Goal: Task Accomplishment & Management: Manage account settings

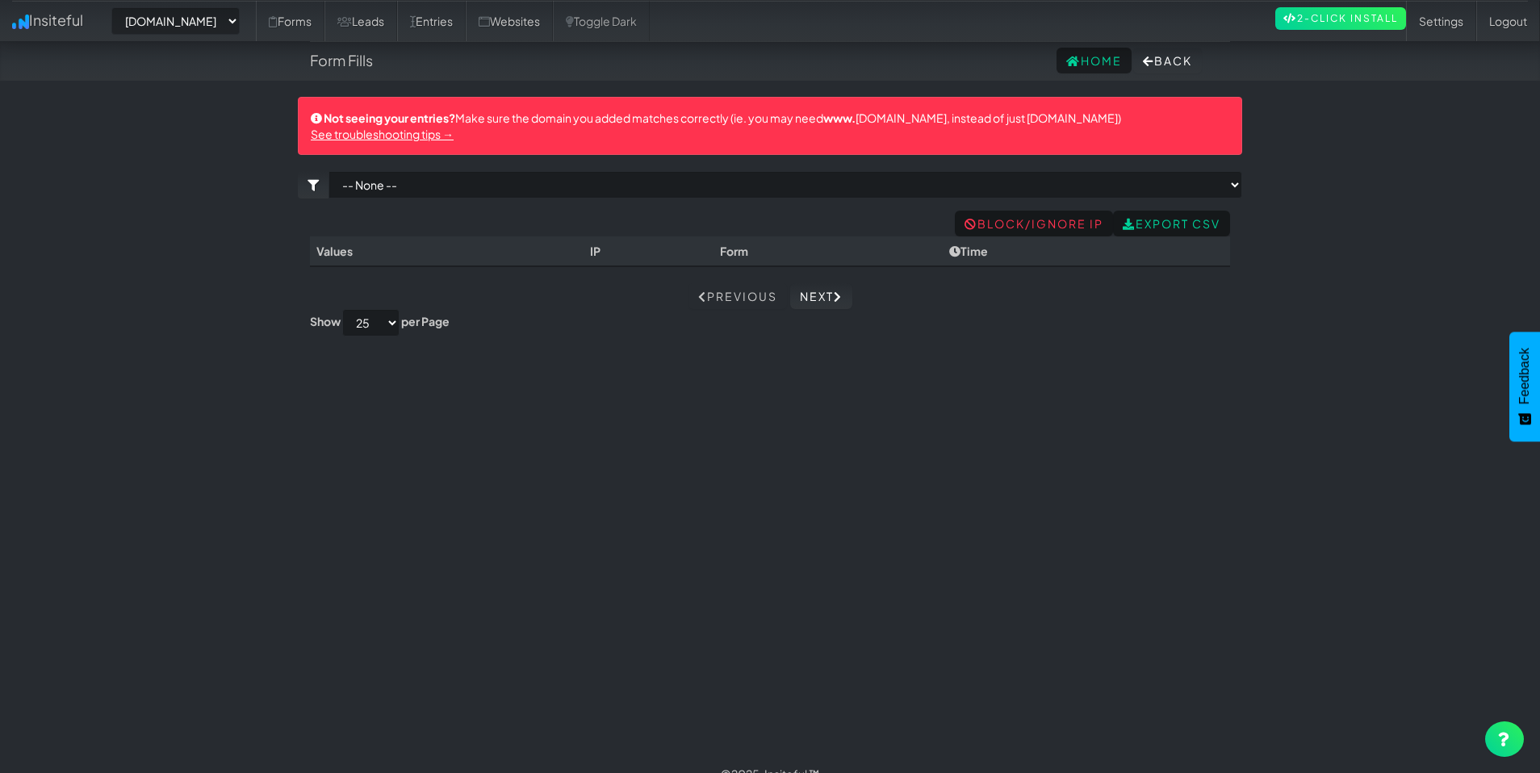
select select "2385"
click at [553, 25] on link "Websites" at bounding box center [509, 21] width 87 height 40
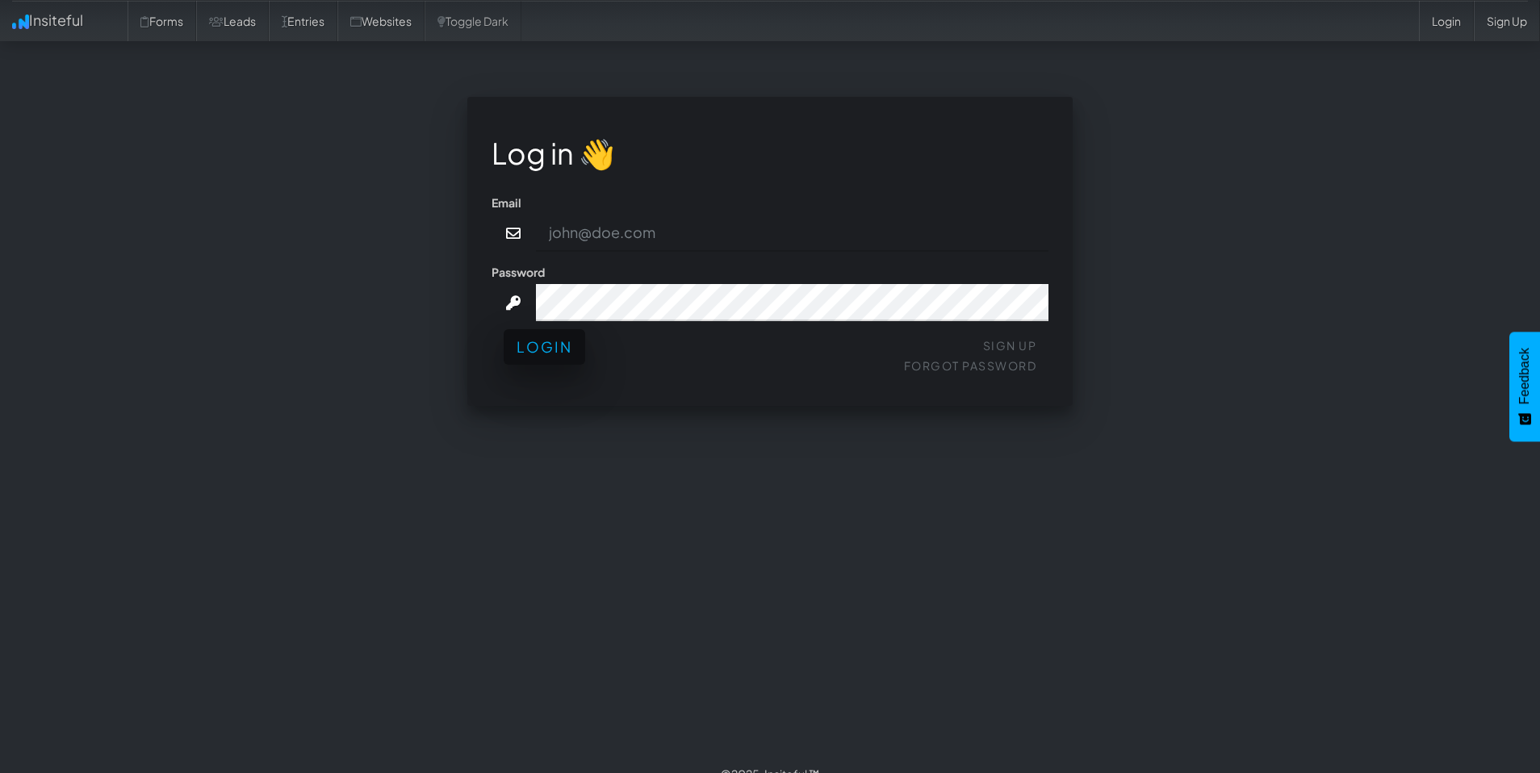
type input "admin@herenow.health"
click at [548, 347] on button "Login" at bounding box center [545, 347] width 82 height 36
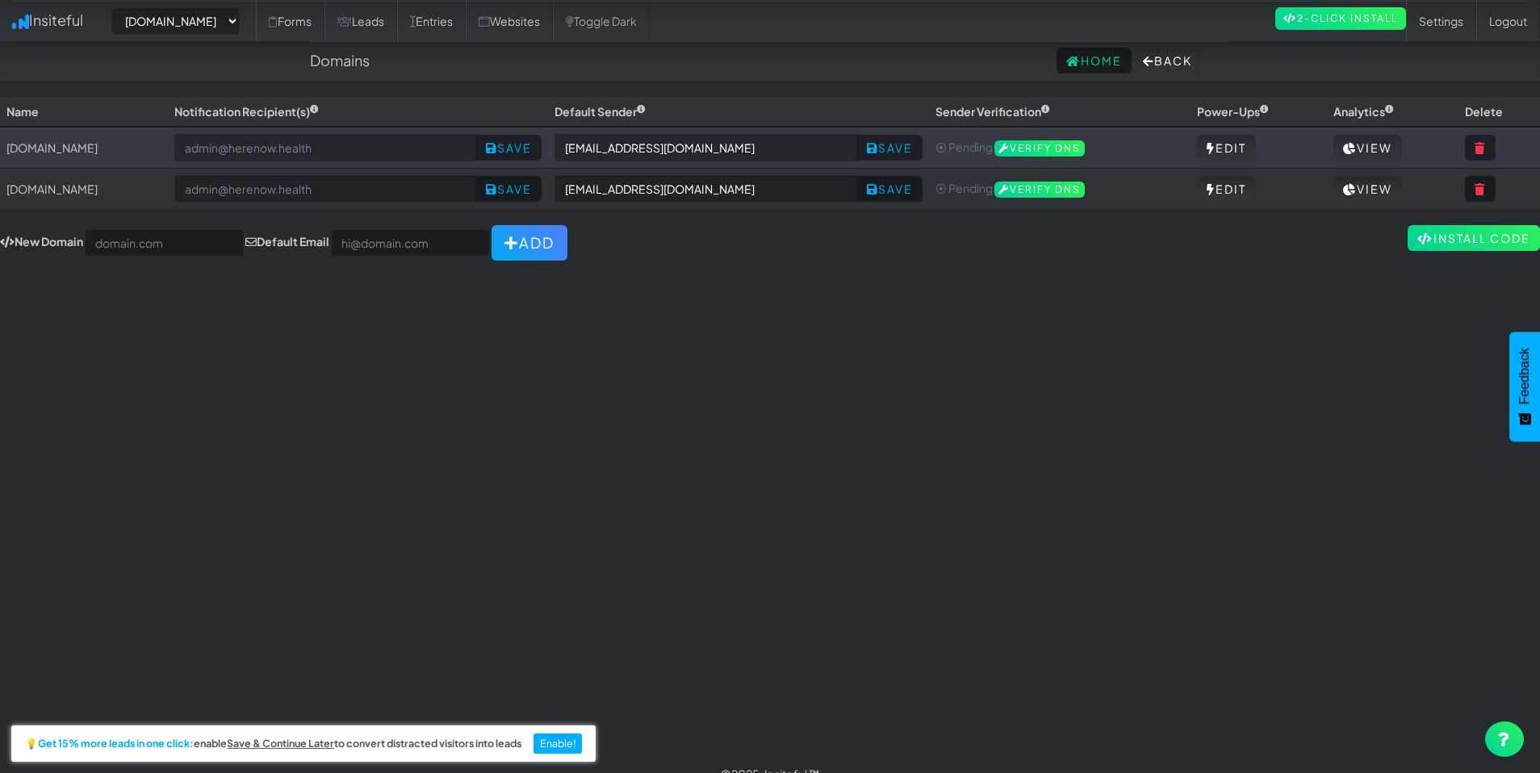
select select "2385"
click at [1388, 144] on link "View" at bounding box center [1368, 148] width 69 height 26
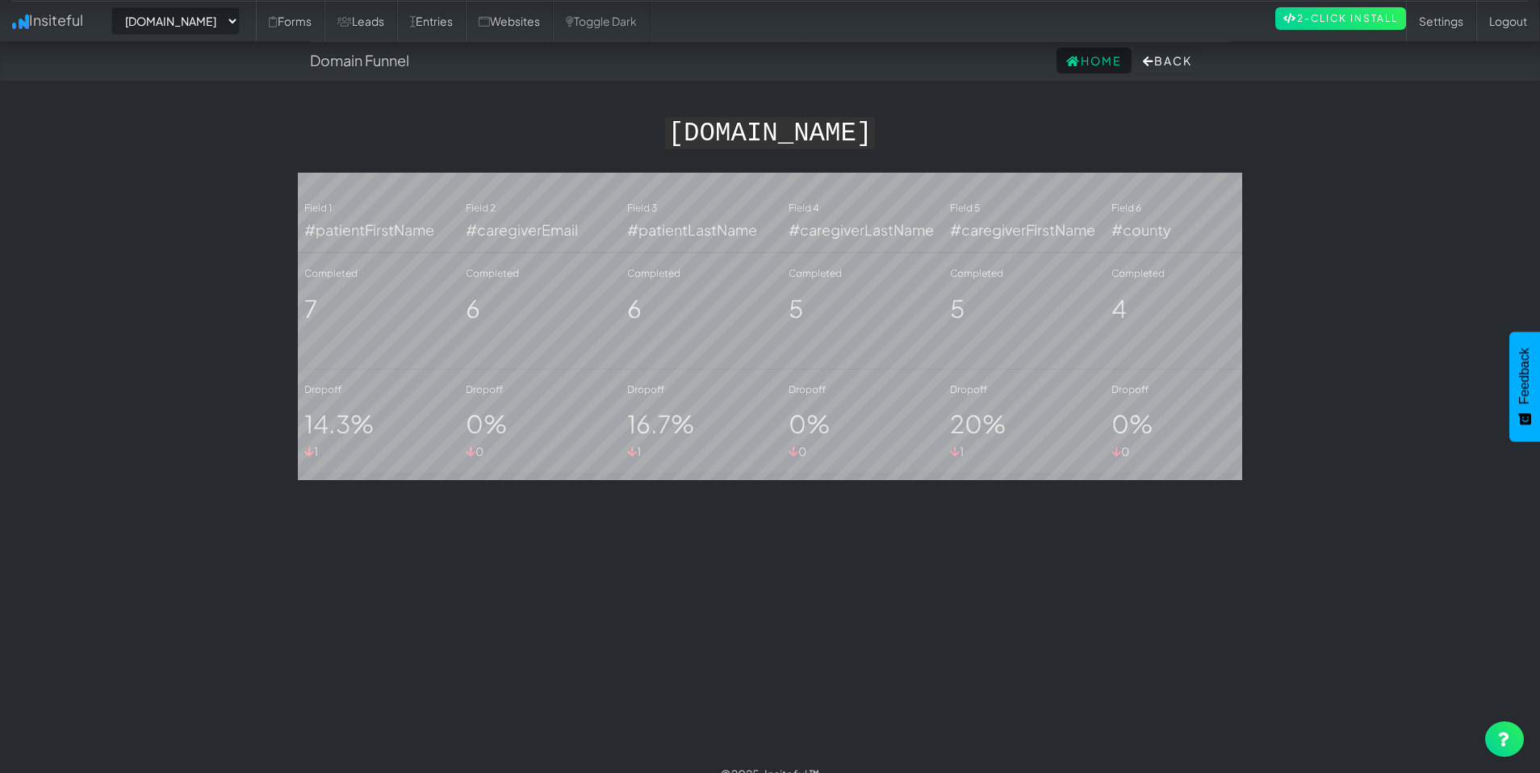
select select "2385"
click at [466, 25] on link "Entries" at bounding box center [431, 21] width 69 height 40
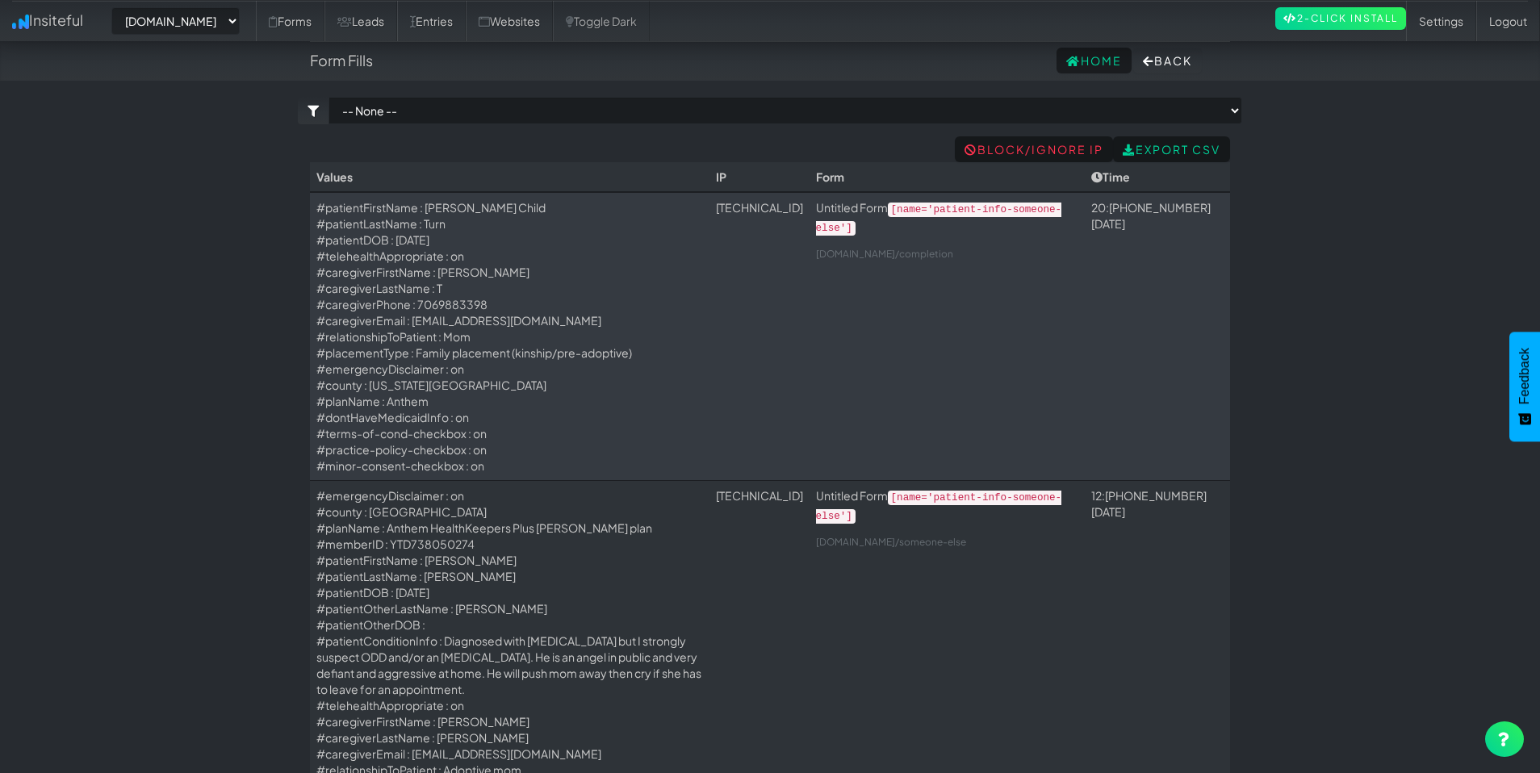
select select "2385"
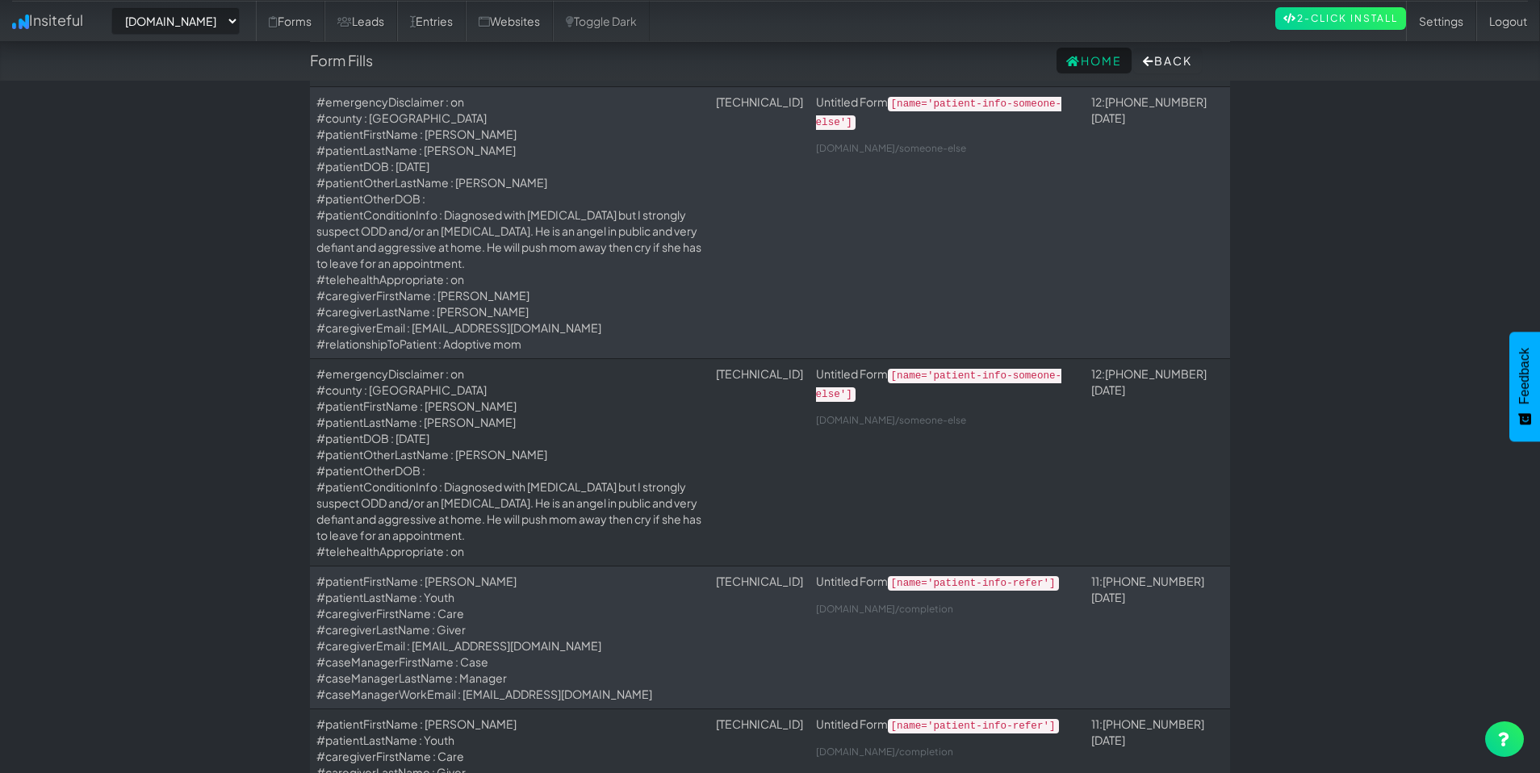
scroll to position [776, 0]
